Goal: Information Seeking & Learning: Find specific fact

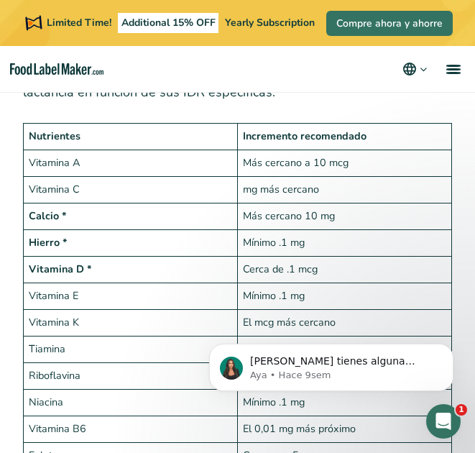
scroll to position [3205, 0]
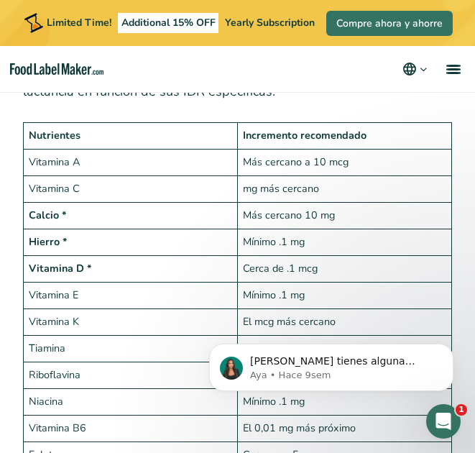
click at [204, 282] on td "Vitamina E" at bounding box center [131, 295] width 214 height 27
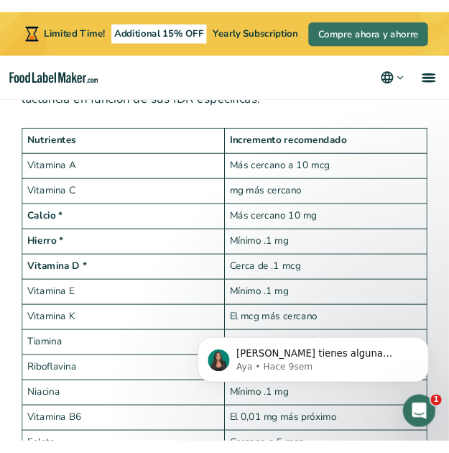
scroll to position [3304, 0]
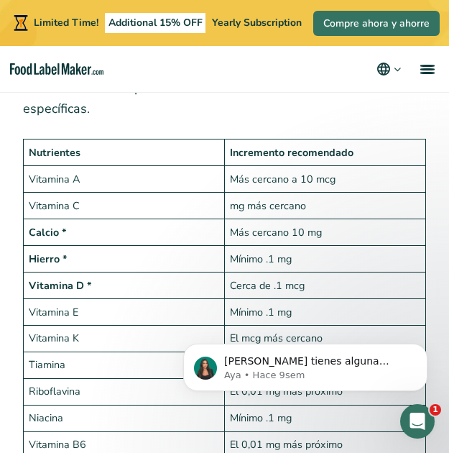
click at [272, 246] on td "Mínimo .1 mg" at bounding box center [325, 259] width 201 height 27
click at [288, 219] on td "Más cercano 10 mg" at bounding box center [325, 232] width 201 height 27
click at [278, 246] on td "Mínimo .1 mg" at bounding box center [325, 259] width 201 height 27
drag, startPoint x: 272, startPoint y: 221, endPoint x: 262, endPoint y: 221, distance: 10.1
click at [262, 246] on td "Mínimo .1 mg" at bounding box center [325, 259] width 201 height 27
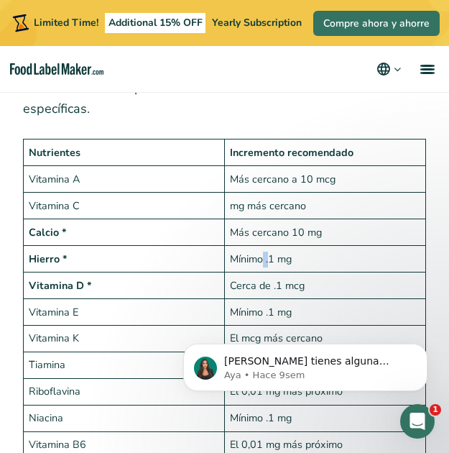
click at [273, 246] on td "Mínimo .1 mg" at bounding box center [325, 259] width 201 height 27
click at [276, 246] on td "Mínimo .1 mg" at bounding box center [325, 259] width 201 height 27
click at [300, 272] on td "Cerca de .1 mcg" at bounding box center [325, 285] width 201 height 27
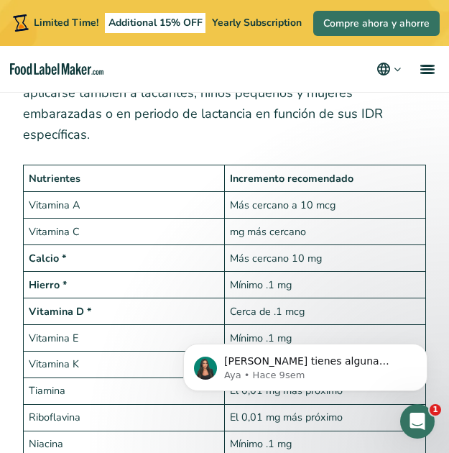
scroll to position [3232, 0]
